Goal: Task Accomplishment & Management: Use online tool/utility

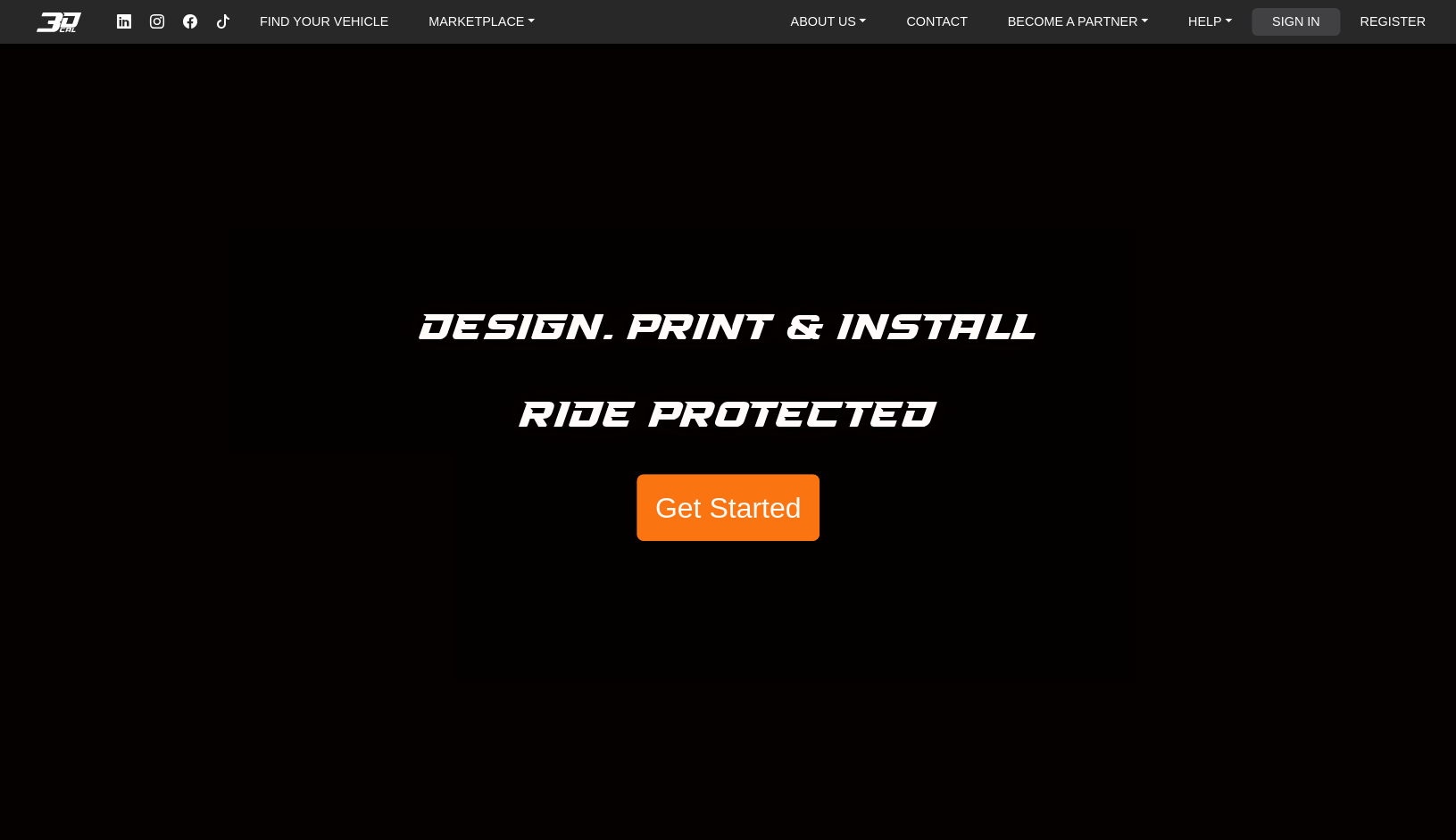
click at [1285, 18] on link "SIGN IN" at bounding box center [1295, 22] width 63 height 28
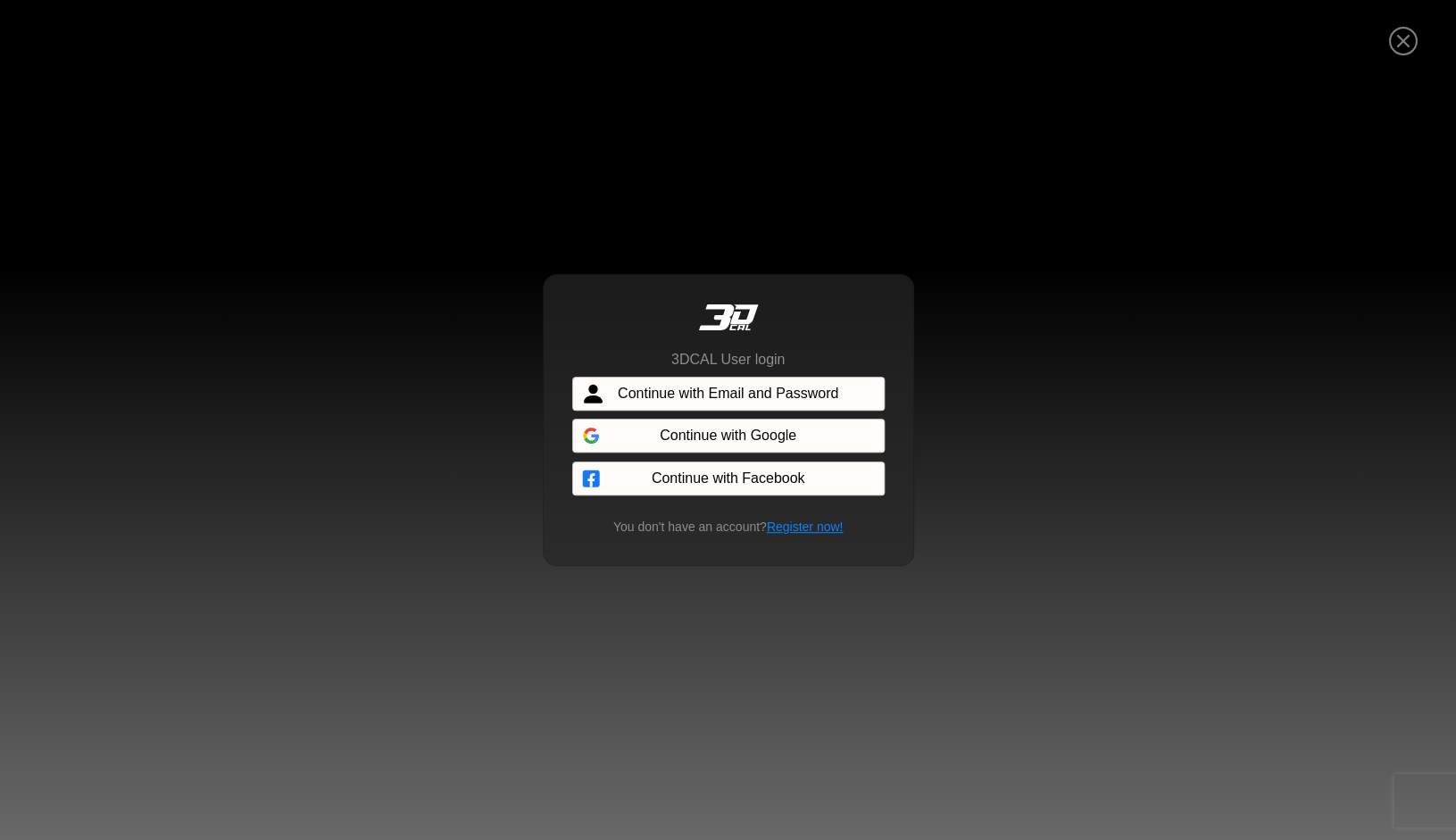
click at [810, 400] on span "Continue with Email and Password" at bounding box center [727, 393] width 220 height 21
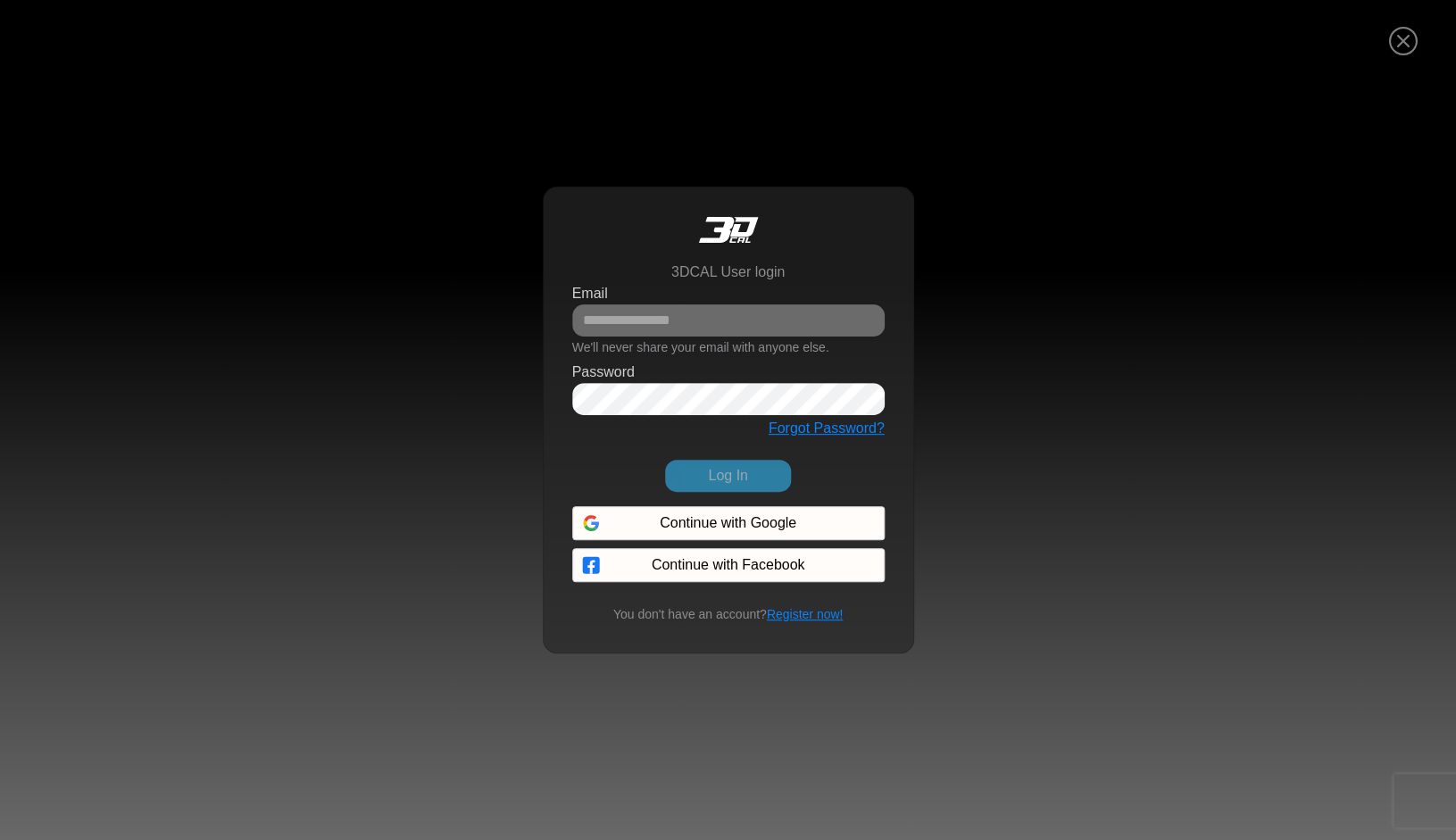
type input "**********"
click at [866, 396] on icon "button" at bounding box center [866, 398] width 14 height 15
click at [737, 478] on button "Log In" at bounding box center [727, 476] width 125 height 32
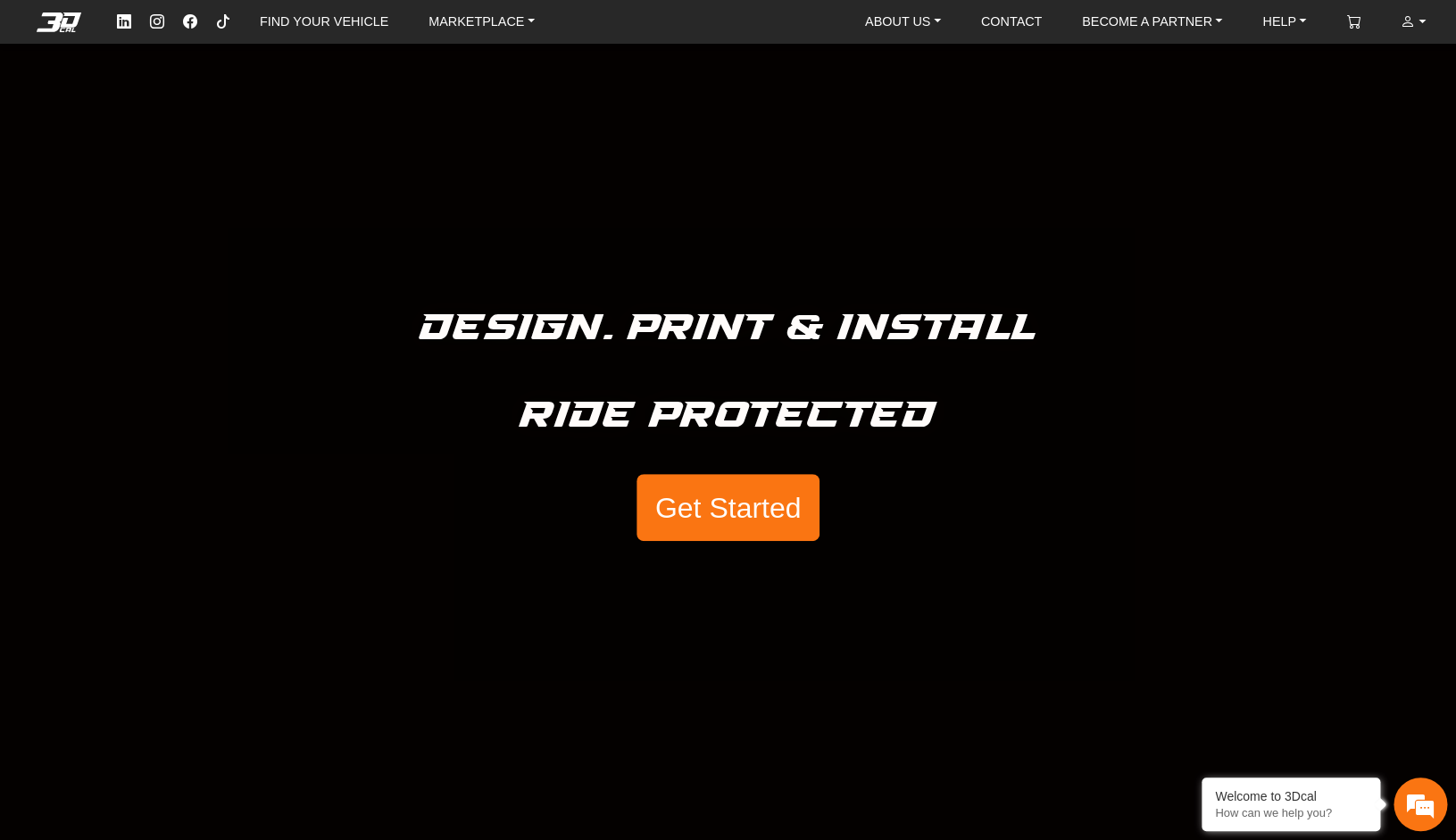
click at [736, 496] on button "Get Started" at bounding box center [727, 508] width 182 height 68
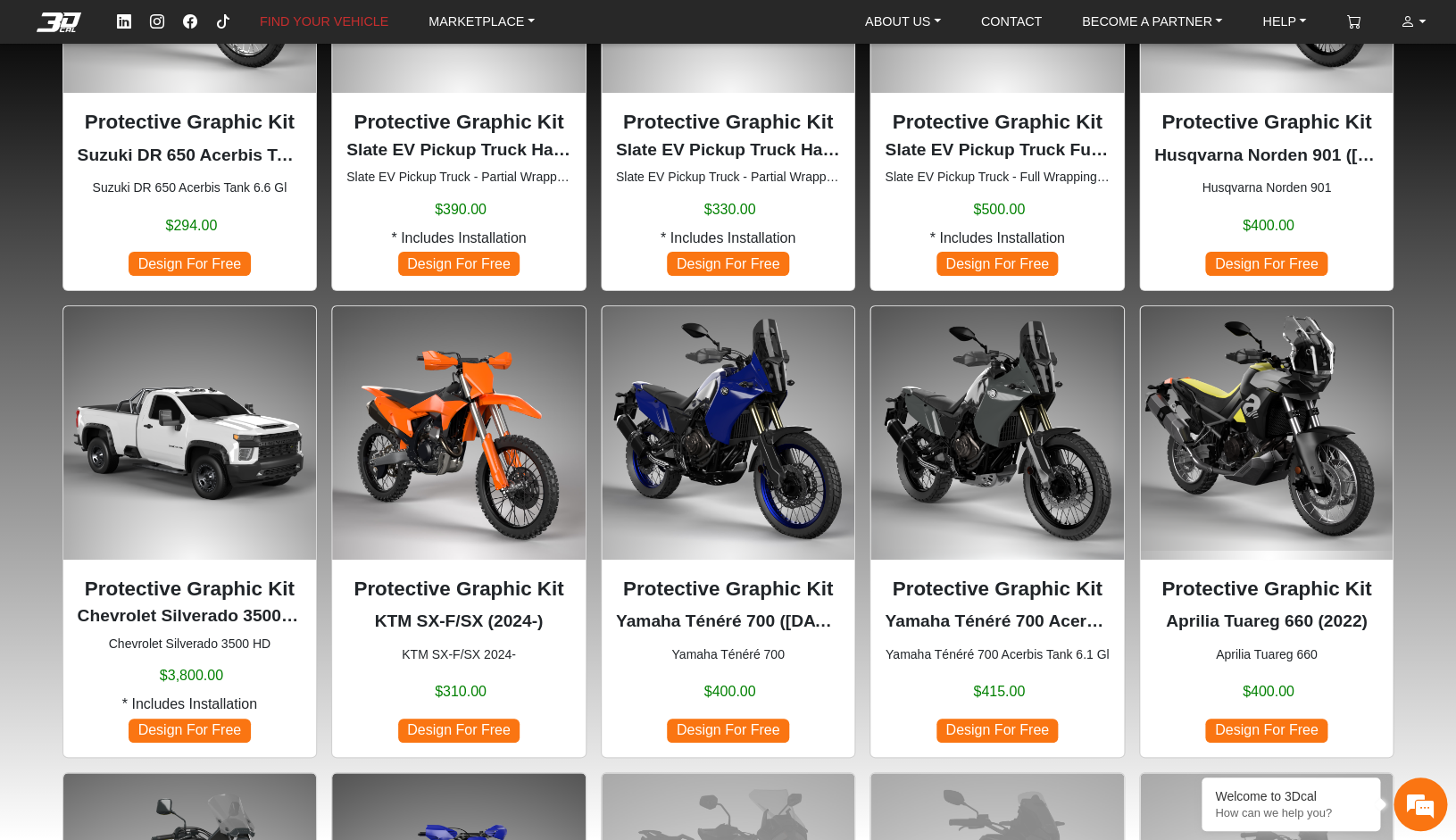
scroll to position [831, 0]
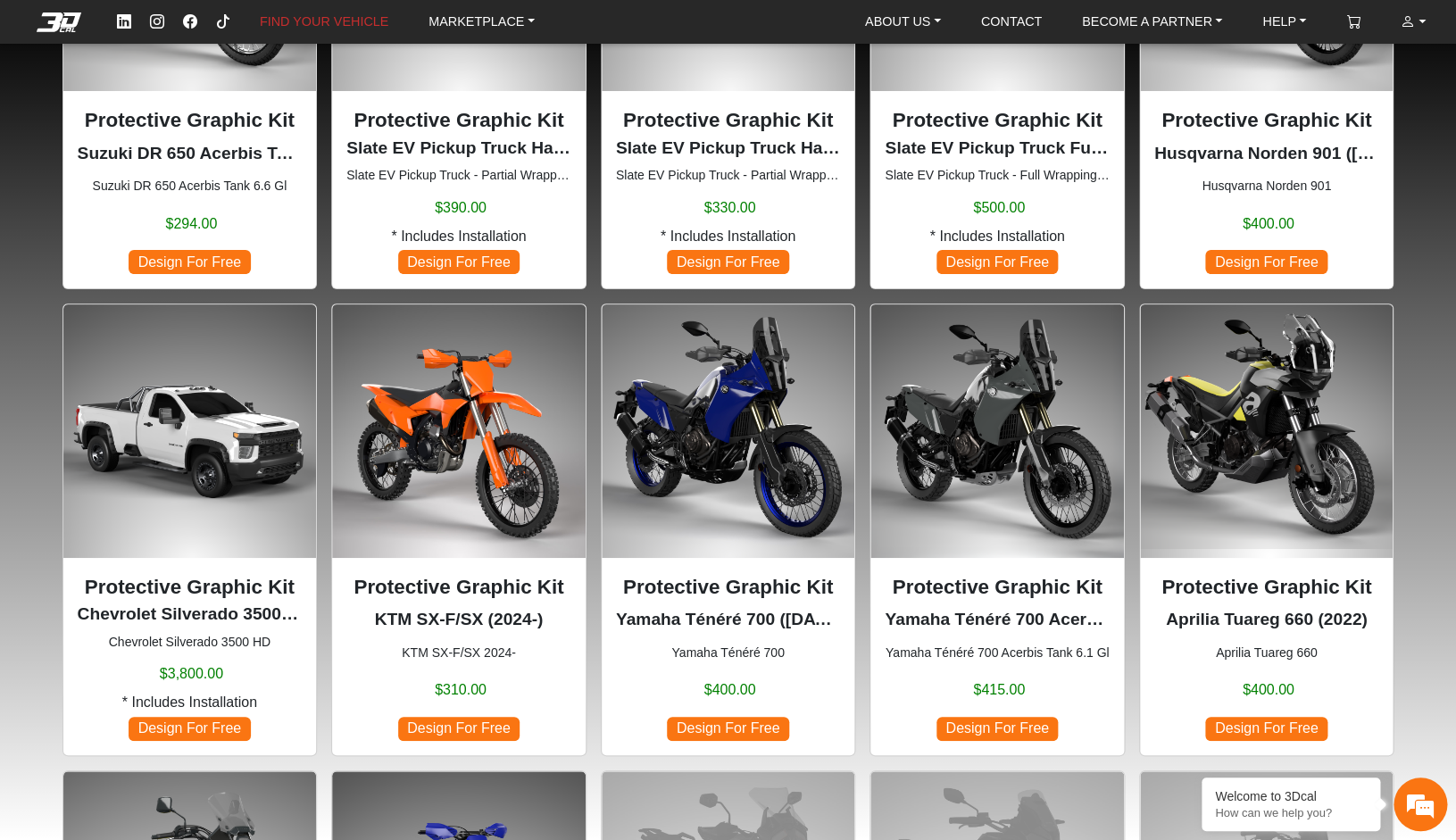
click at [800, 497] on img at bounding box center [728, 431] width 253 height 253
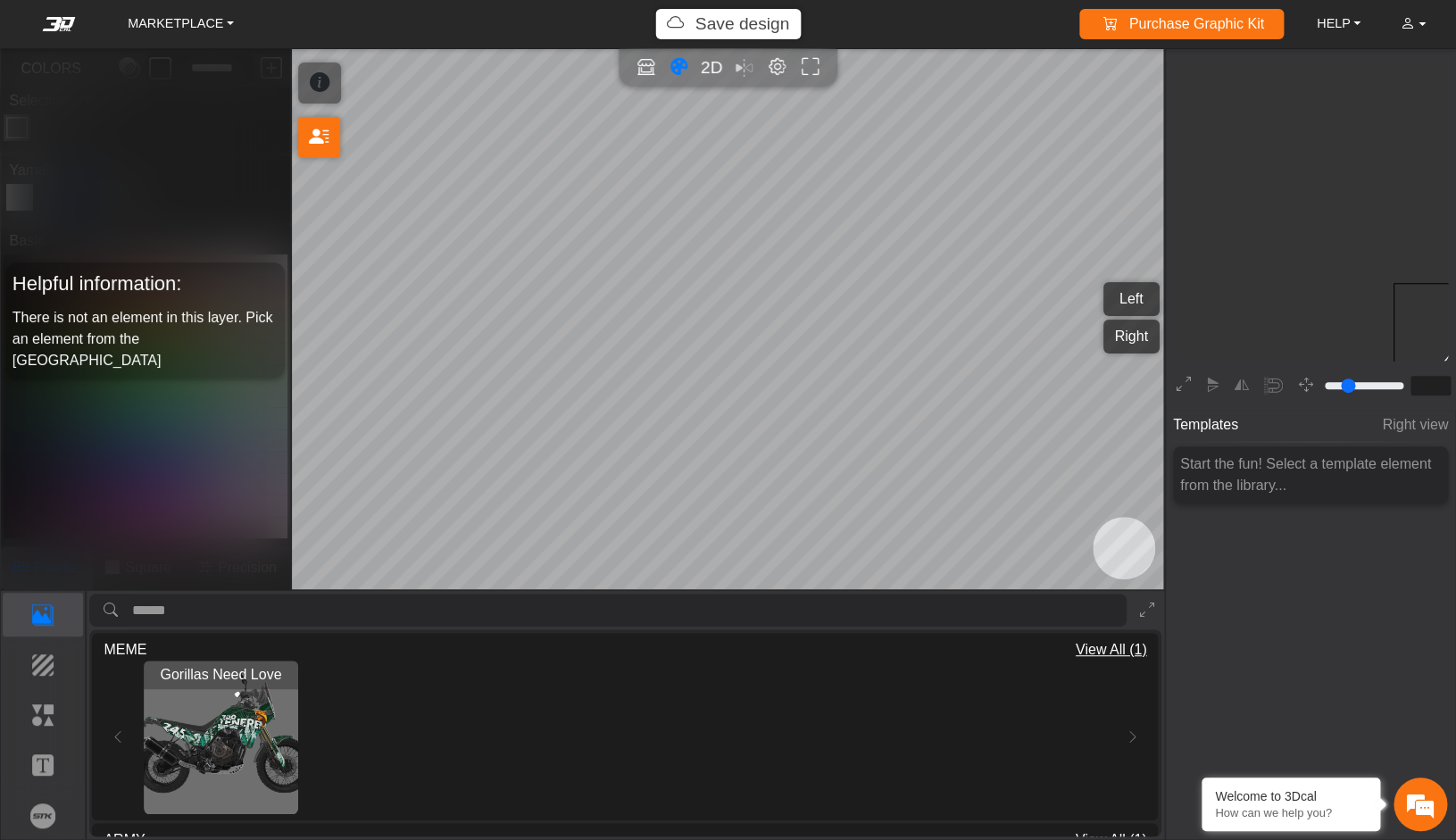
type input "*"
click at [259, 743] on img "View Gorillas Need Love" at bounding box center [220, 737] width 155 height 155
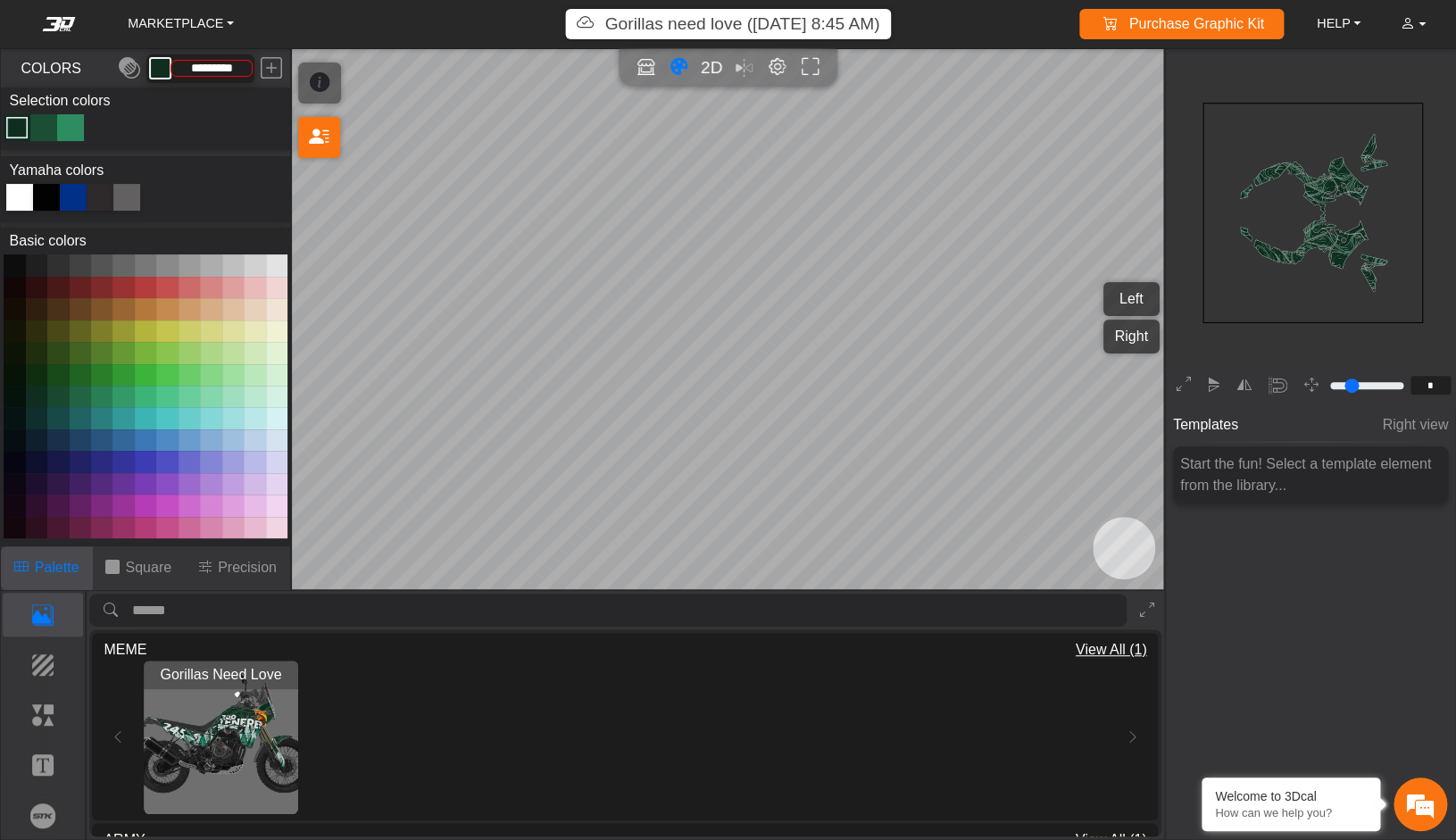
type input "*********"
click at [235, 21] on link "MARKETPLACE" at bounding box center [181, 25] width 121 height 28
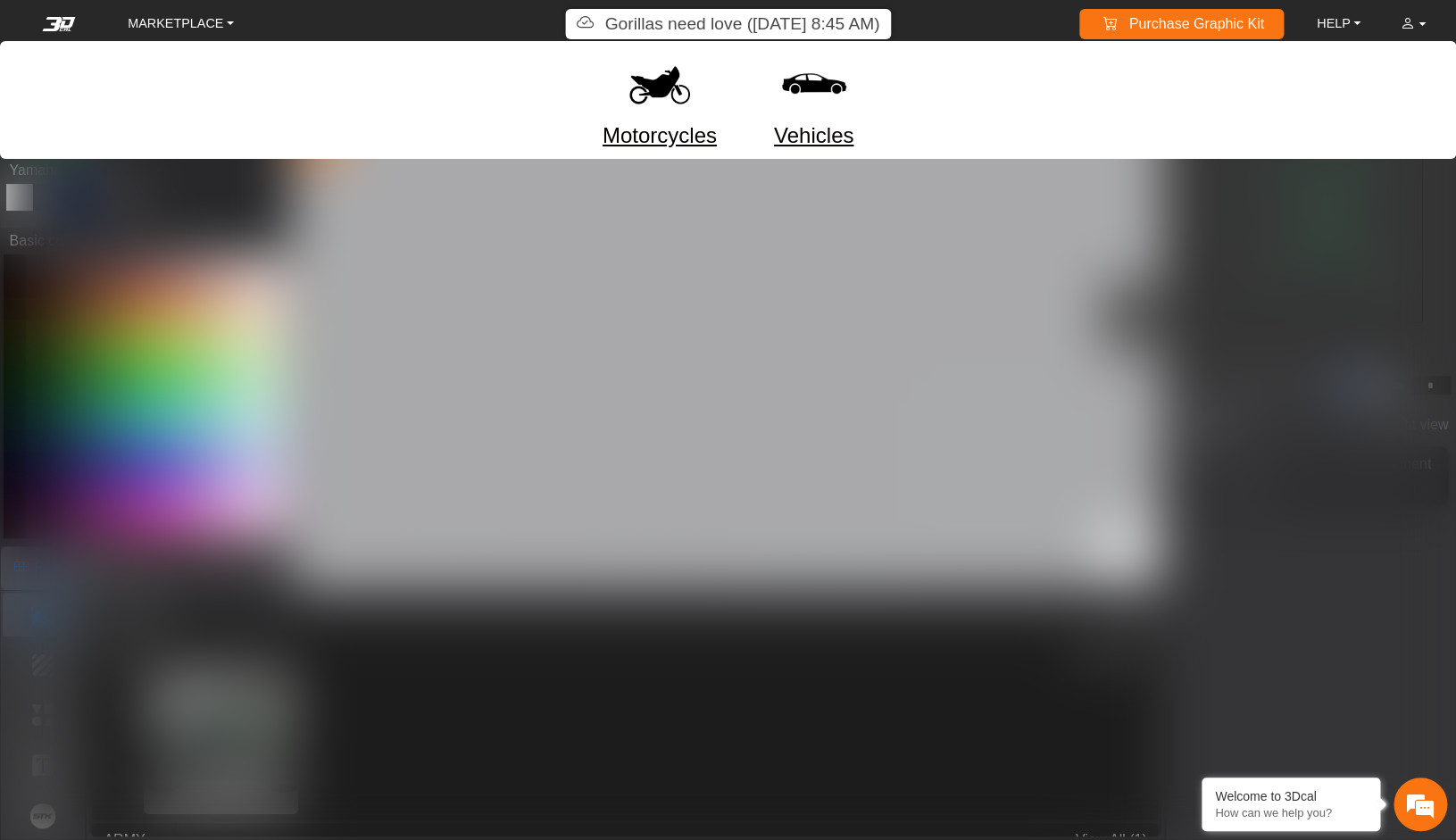
click at [930, 226] on div at bounding box center [728, 420] width 1456 height 840
